Goal: Task Accomplishment & Management: Manage account settings

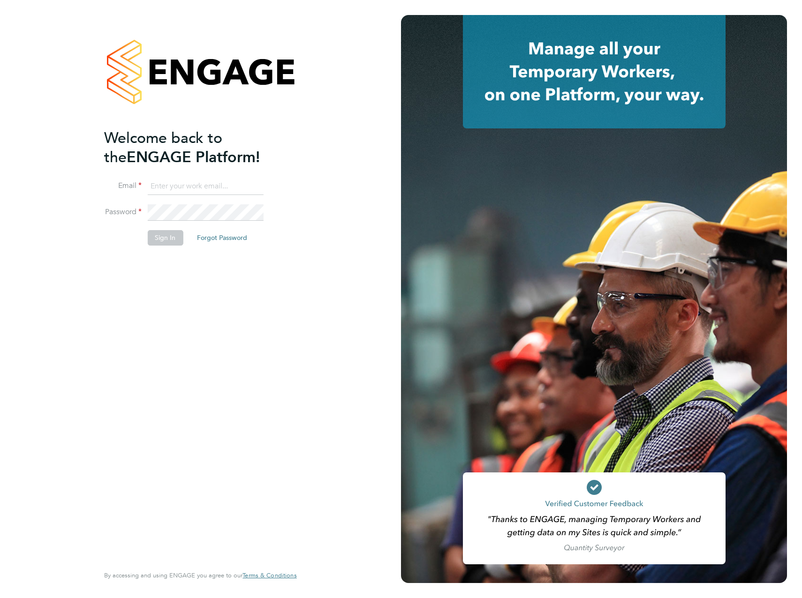
type input "James.Archer@vistry.co.uk"
click at [145, 266] on div "Welcome back to the ENGAGE Platform! Email James.Archer@vistry.co.uk Password S…" at bounding box center [195, 345] width 183 height 435
click at [157, 238] on button "Sign In" at bounding box center [165, 237] width 36 height 15
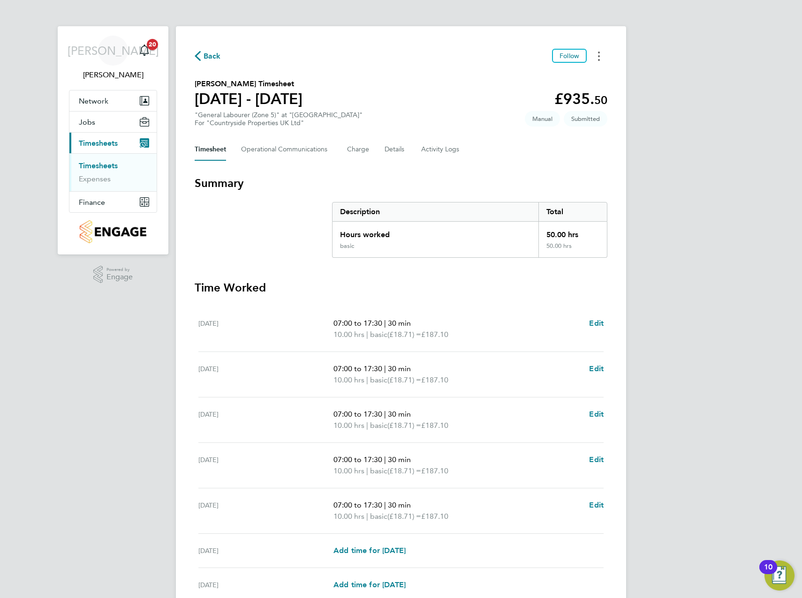
click at [602, 52] on button "Timesheets Menu" at bounding box center [598, 56] width 17 height 15
click at [639, 139] on div "JA [PERSON_NAME] Notifications 20 Applications: Network Team Members Sites Work…" at bounding box center [401, 342] width 802 height 685
click at [393, 152] on button "Details" at bounding box center [396, 149] width 22 height 23
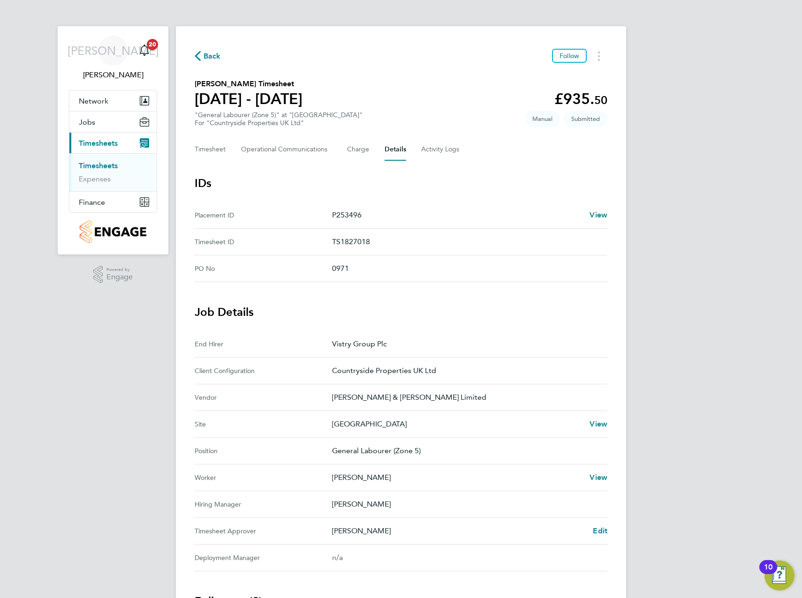
scroll to position [157, 0]
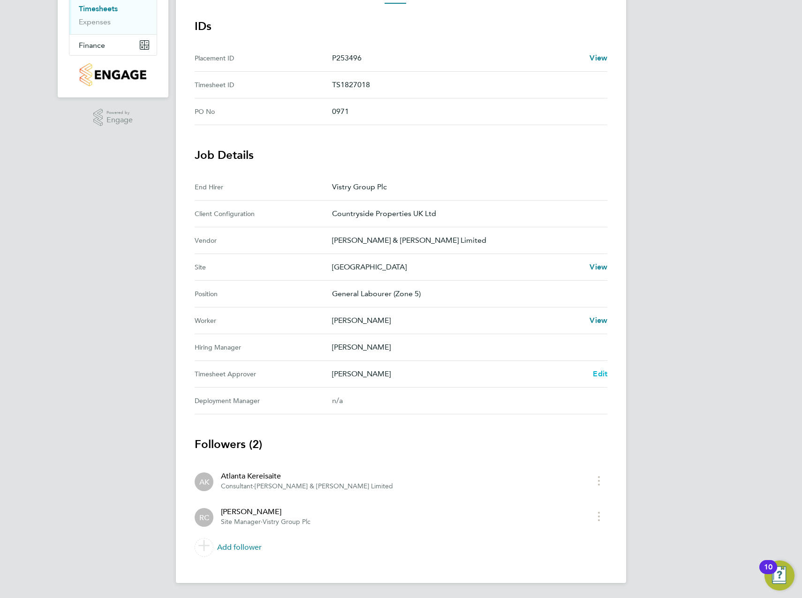
click at [601, 372] on span "Edit" at bounding box center [600, 374] width 15 height 9
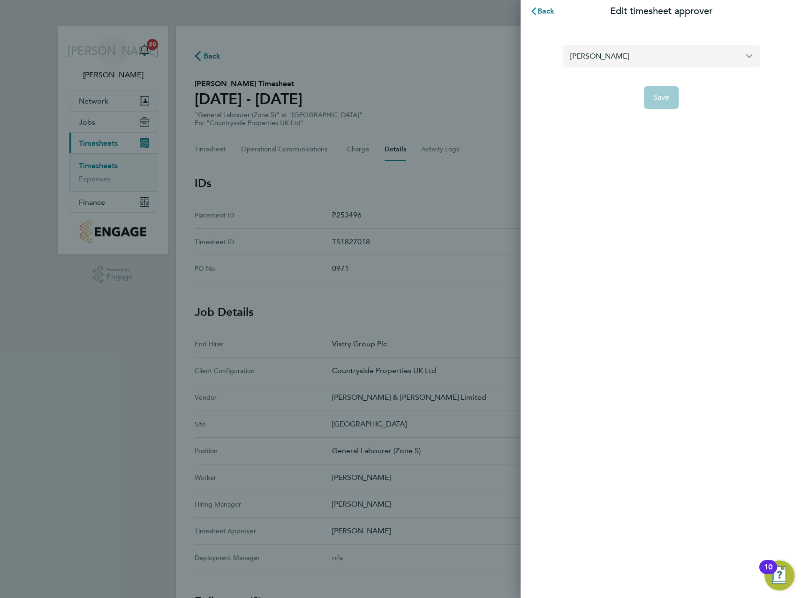
click at [635, 55] on input "[PERSON_NAME]" at bounding box center [661, 56] width 197 height 22
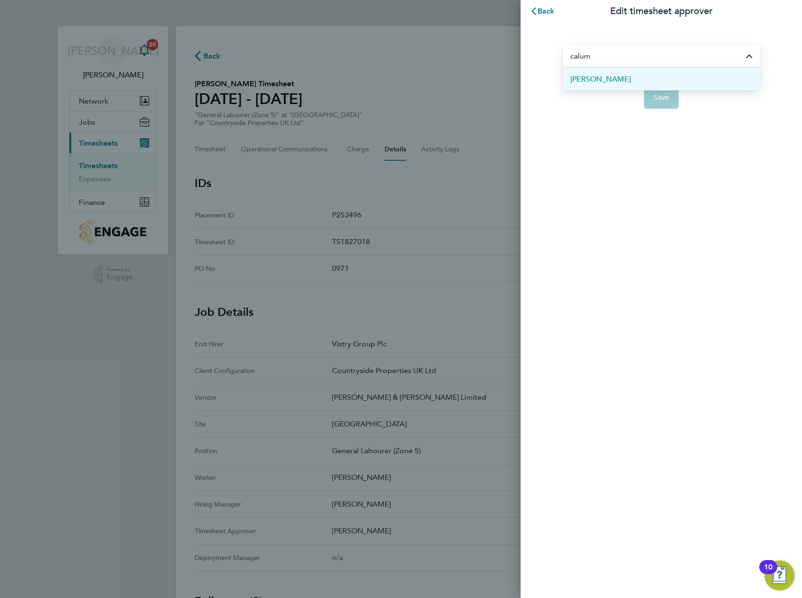
click at [595, 83] on span "[PERSON_NAME]" at bounding box center [600, 79] width 60 height 11
type input "[PERSON_NAME]"
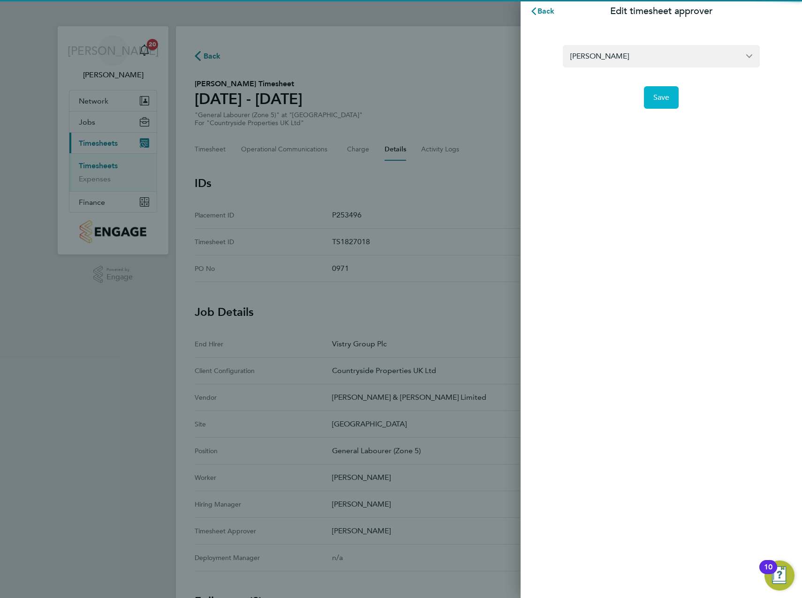
click at [670, 96] on button "Save" at bounding box center [661, 97] width 35 height 23
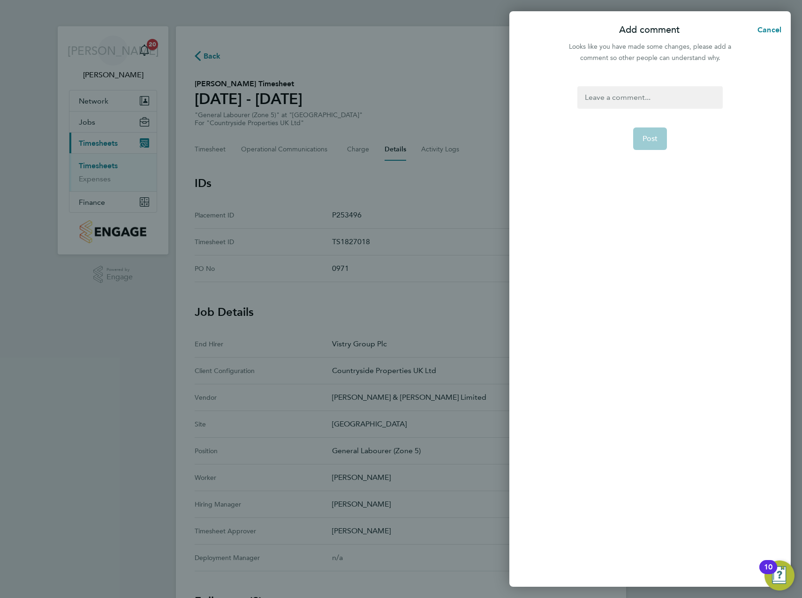
click at [666, 96] on div at bounding box center [649, 97] width 145 height 23
click at [668, 98] on div at bounding box center [649, 97] width 145 height 23
click at [645, 142] on span "Post" at bounding box center [649, 138] width 15 height 9
